Goal: Task Accomplishment & Management: Manage account settings

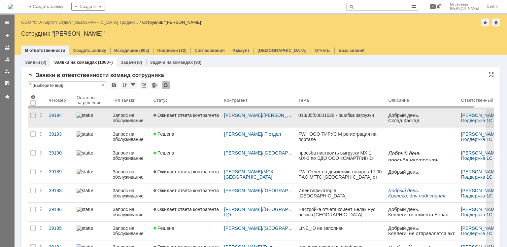
click at [140, 120] on div "Запрос на обслуживание" at bounding box center [130, 117] width 36 height 11
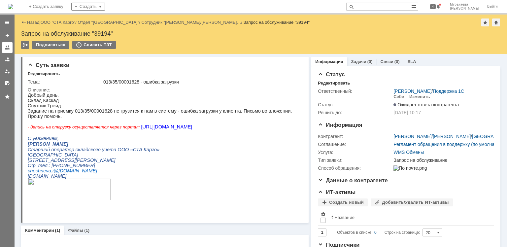
click at [3, 49] on link at bounding box center [7, 47] width 11 height 11
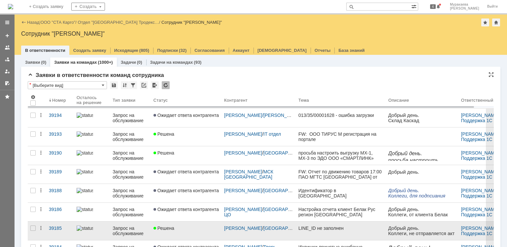
click at [119, 229] on div "Запрос на обслуживание" at bounding box center [130, 230] width 36 height 11
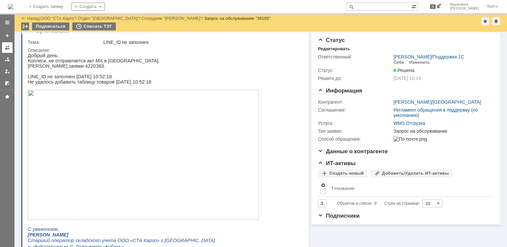
click at [8, 47] on div at bounding box center [7, 47] width 5 height 5
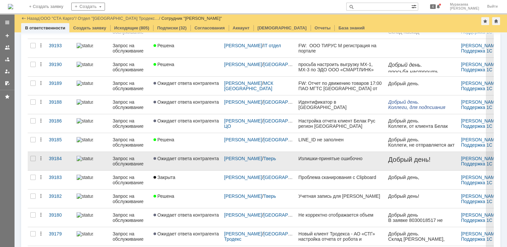
click at [128, 159] on div "Запрос на обслуживание" at bounding box center [130, 161] width 36 height 11
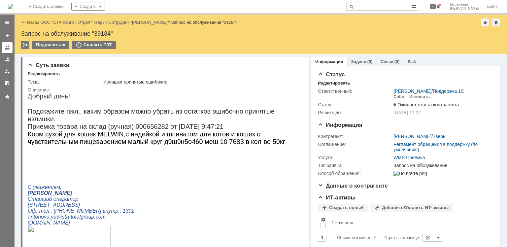
click at [7, 47] on div at bounding box center [7, 47] width 5 height 5
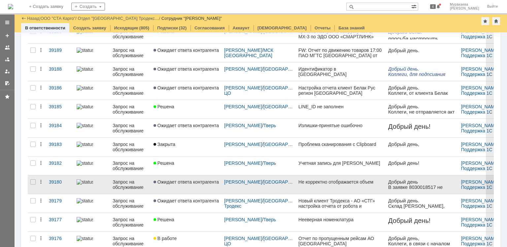
click at [123, 185] on div "Запрос на обслуживание" at bounding box center [130, 184] width 36 height 11
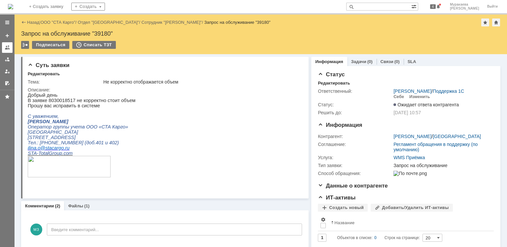
click at [8, 48] on div at bounding box center [7, 47] width 5 height 5
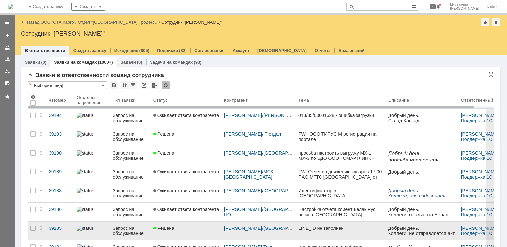
click at [130, 227] on div "Запрос на обслуживание" at bounding box center [130, 230] width 36 height 11
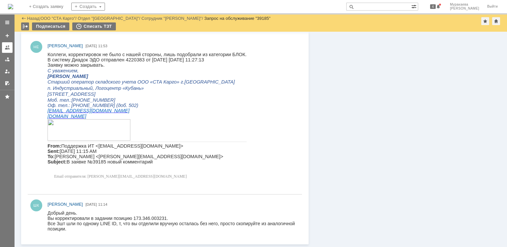
click at [7, 50] on div at bounding box center [7, 47] width 5 height 5
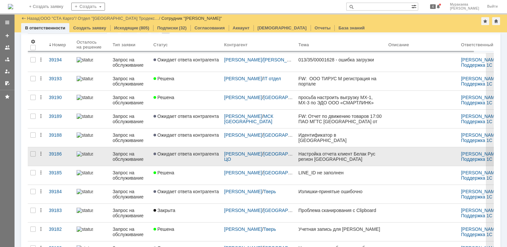
click at [120, 158] on div "Запрос на обслуживание" at bounding box center [130, 156] width 36 height 11
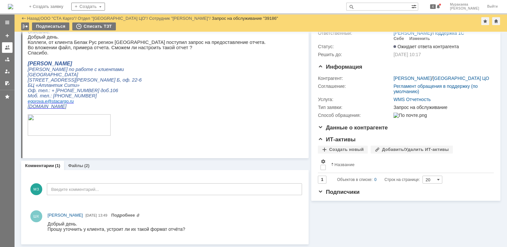
click at [5, 46] on div at bounding box center [7, 47] width 5 height 5
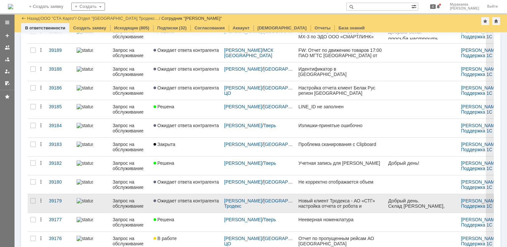
click at [123, 200] on div "Запрос на обслуживание" at bounding box center [130, 203] width 36 height 11
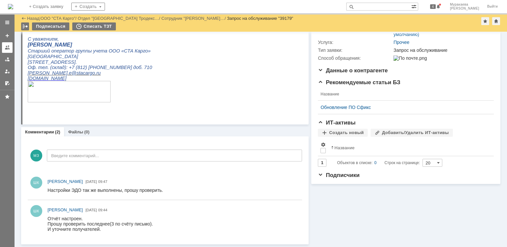
click at [7, 48] on div at bounding box center [7, 47] width 5 height 5
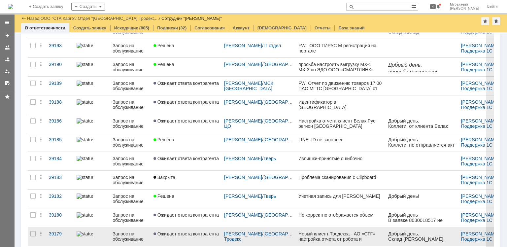
click at [120, 232] on div "Запрос на обслуживание" at bounding box center [130, 236] width 36 height 11
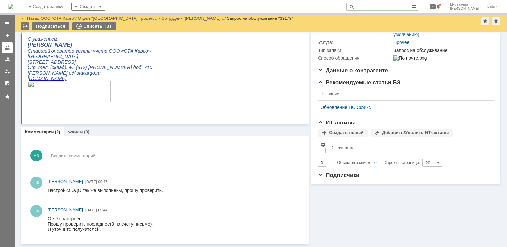
click at [3, 46] on link at bounding box center [7, 47] width 11 height 11
